Goal: Information Seeking & Learning: Understand process/instructions

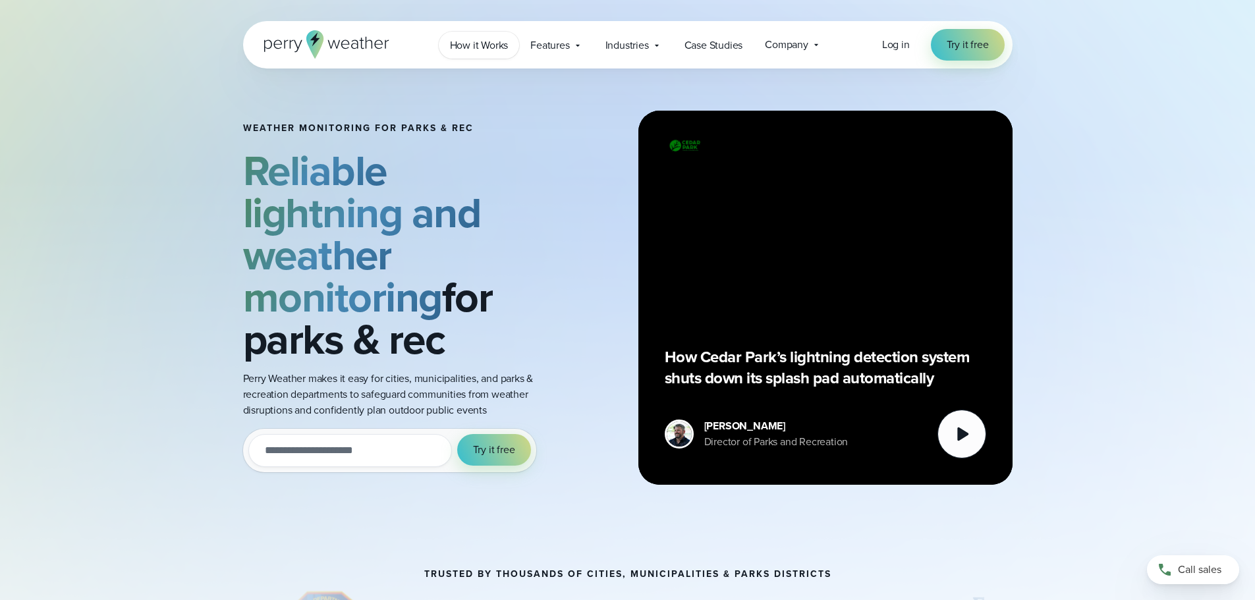
click at [481, 45] on span "How it Works" at bounding box center [479, 46] width 59 height 16
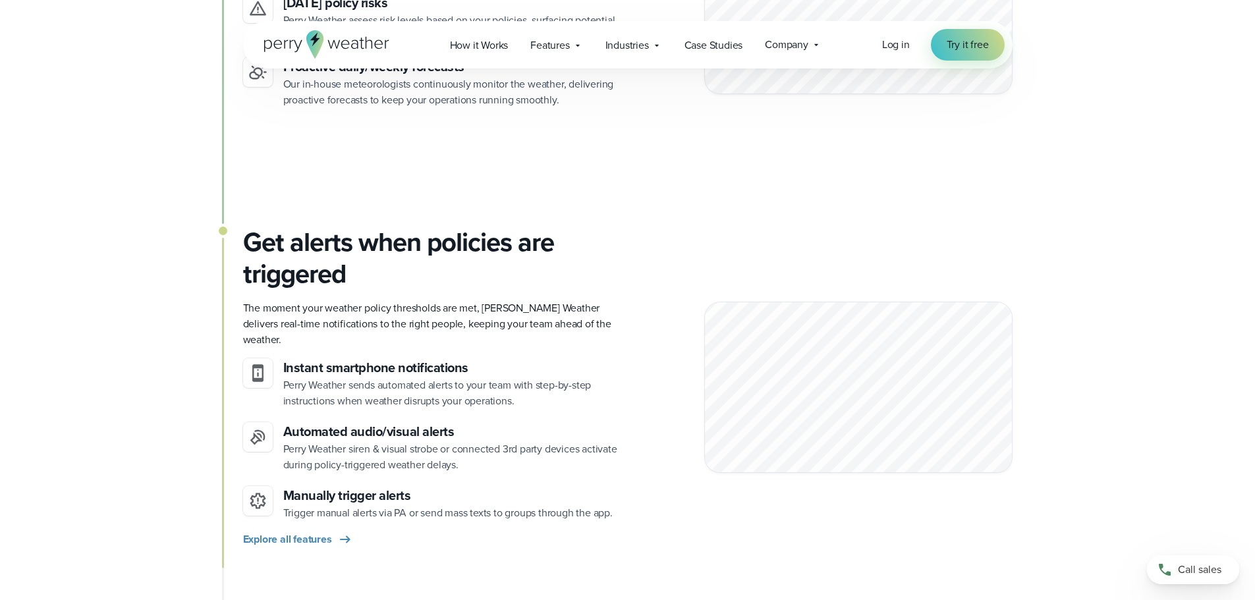
scroll to position [1383, 0]
